Goal: Communication & Community: Answer question/provide support

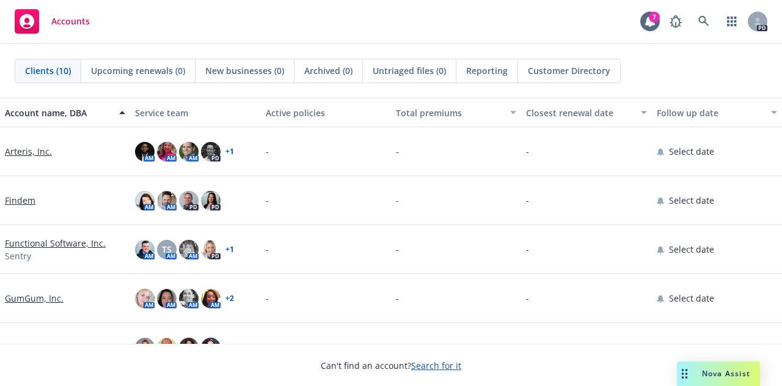
click at [696, 377] on div "Nova Assist" at bounding box center [727, 373] width 68 height 10
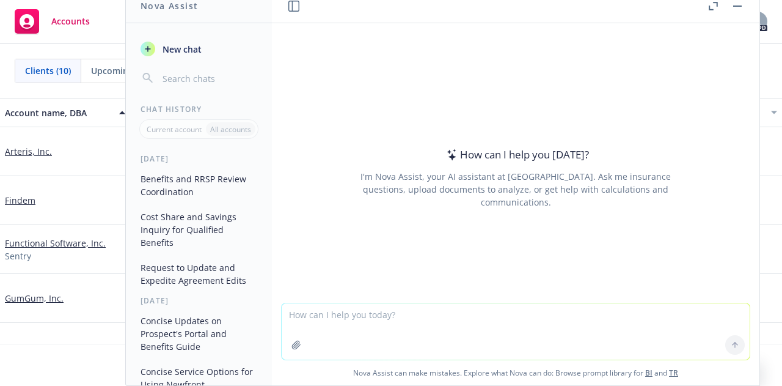
click at [330, 316] on textarea at bounding box center [516, 331] width 468 height 56
type textarea "r"
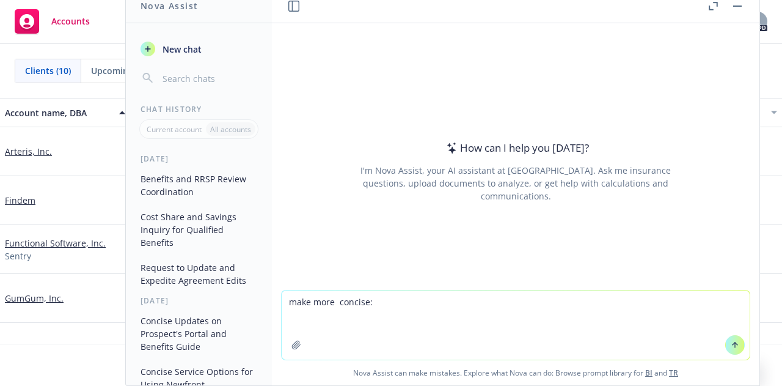
paste textarea "Hey Paul! I understand that, but want to ensure that we match expectations of w…"
type textarea "make more concise: Hey Paul! I understand that, but want to ensure that we matc…"
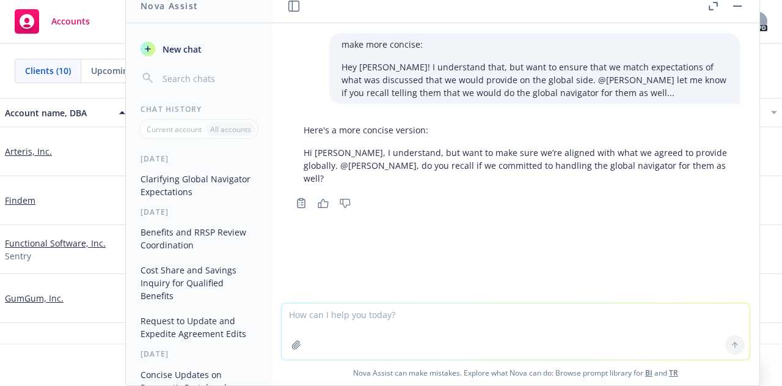
click at [630, 167] on p "Hi Paul, I understand, but want to make sure we’re aligned with what we agreed …" at bounding box center [516, 165] width 424 height 39
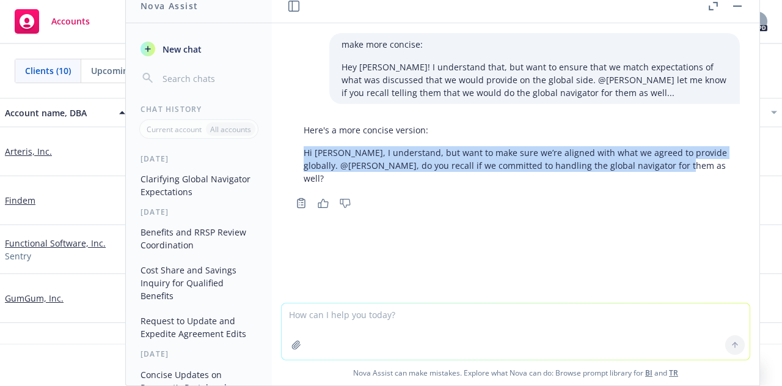
drag, startPoint x: 680, startPoint y: 164, endPoint x: 293, endPoint y: 154, distance: 386.4
click at [293, 154] on div "Here's a more concise version: Hi Paul, I understand, but want to make sure we’…" at bounding box center [516, 154] width 449 height 71
copy p "Hi Paul, I understand, but want to make sure we’re aligned with what we agreed …"
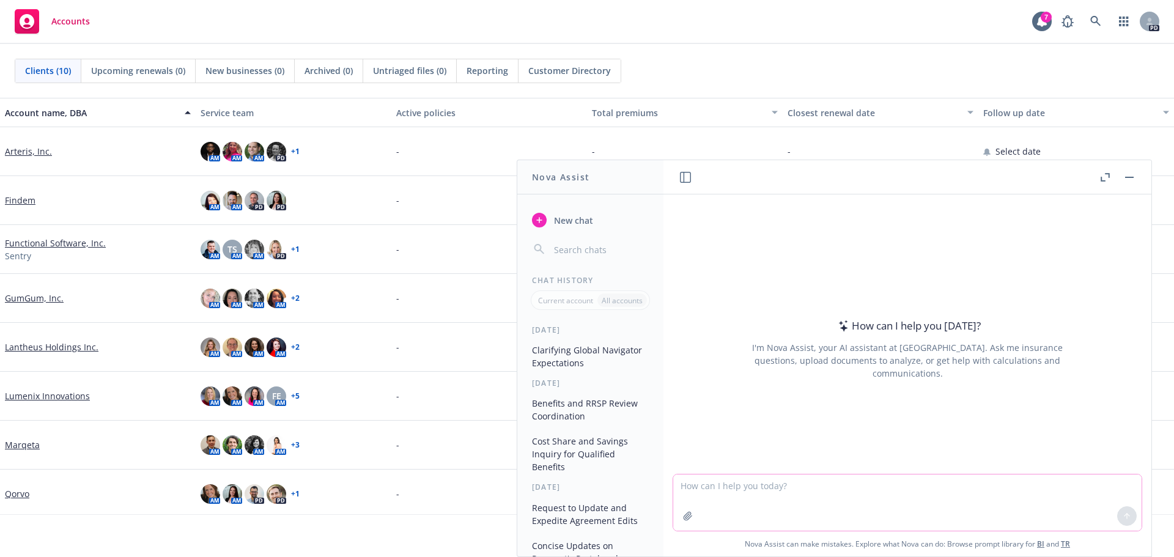
click at [691, 496] on textarea at bounding box center [907, 502] width 468 height 56
paste textarea "Loremipsum! Do sit ametco’a elit se Doeiusmodt Incididu UtlA. Etdo magn aliq en…"
type textarea "lore ipsu dolo sitamet: Consectetu! Ad eli seddoe’t inci ut Laboreetdo Magnaali…"
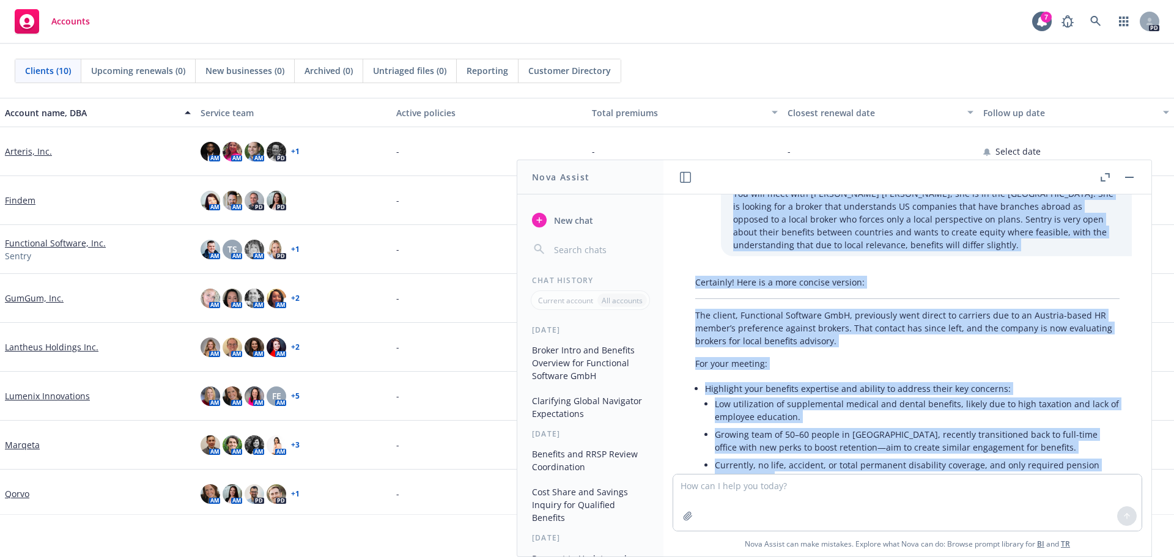
scroll to position [232, 0]
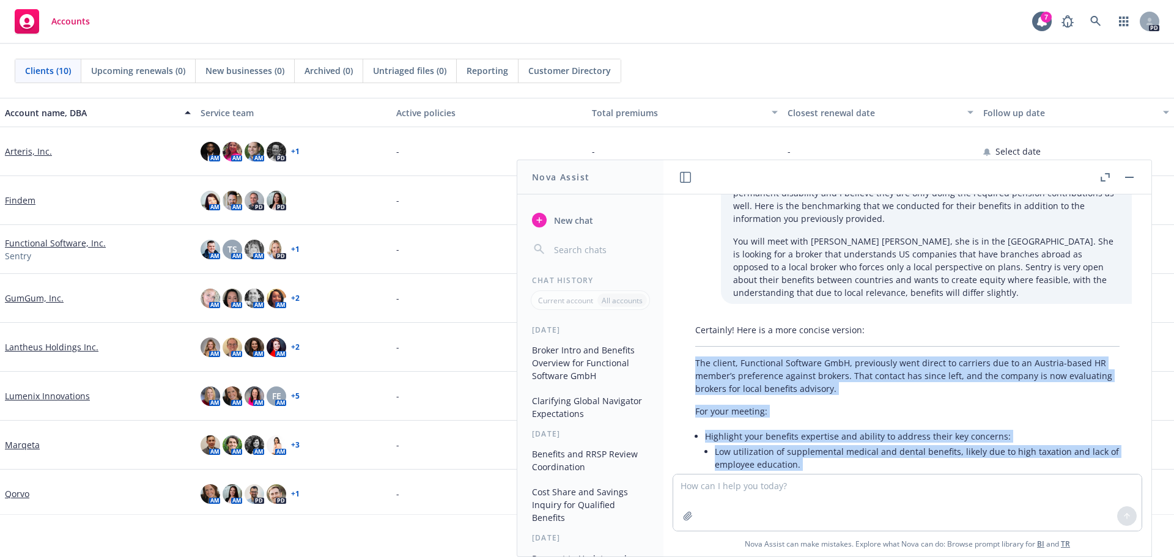
drag, startPoint x: 822, startPoint y: 423, endPoint x: 685, endPoint y: 350, distance: 154.8
click at [685, 350] on div "Certainly! Here is a more concise version: The client, Functional Software GmbH…" at bounding box center [907, 465] width 449 height 295
copy div "The client, Functional Software GmbH, previously went direct to carriers due to…"
click at [817, 427] on li "Highlight your benefits expertise and ability to address their key concerns: Lo…" at bounding box center [912, 490] width 414 height 127
